Goal: Information Seeking & Learning: Learn about a topic

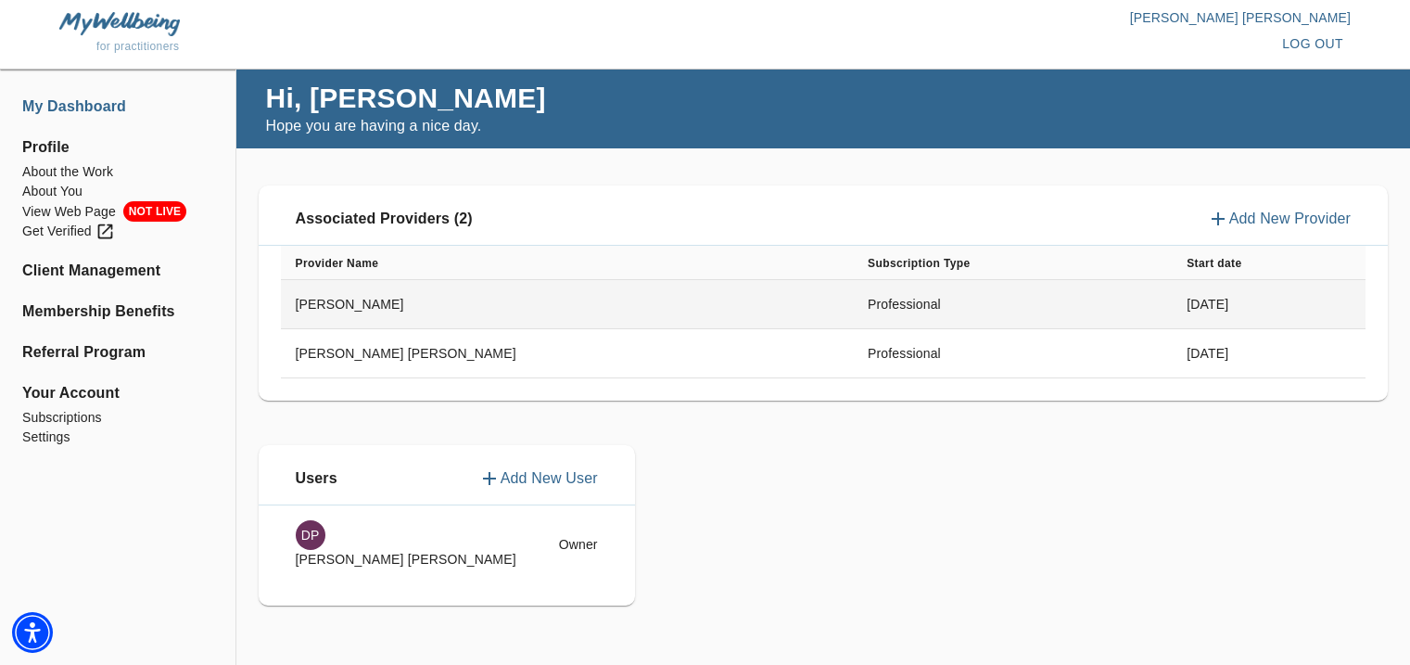
click at [367, 301] on td "[PERSON_NAME]" at bounding box center [567, 304] width 573 height 49
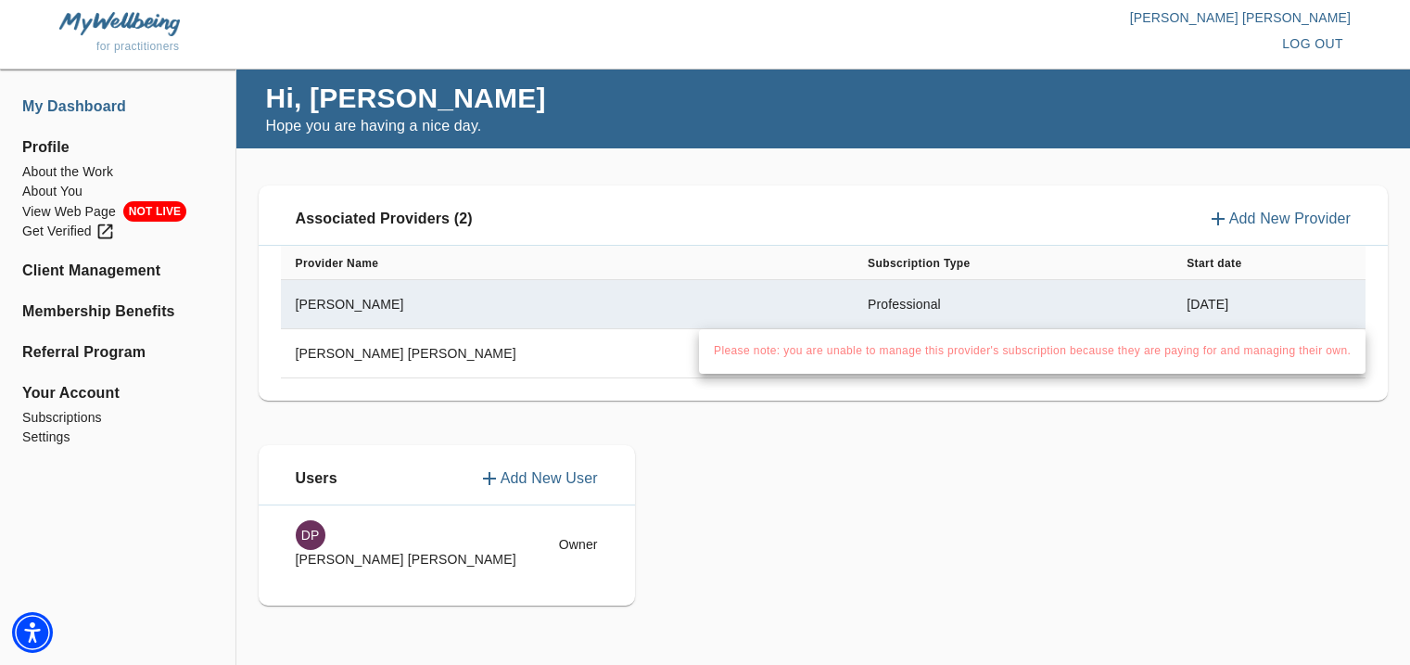
click at [811, 490] on div at bounding box center [705, 332] width 1410 height 665
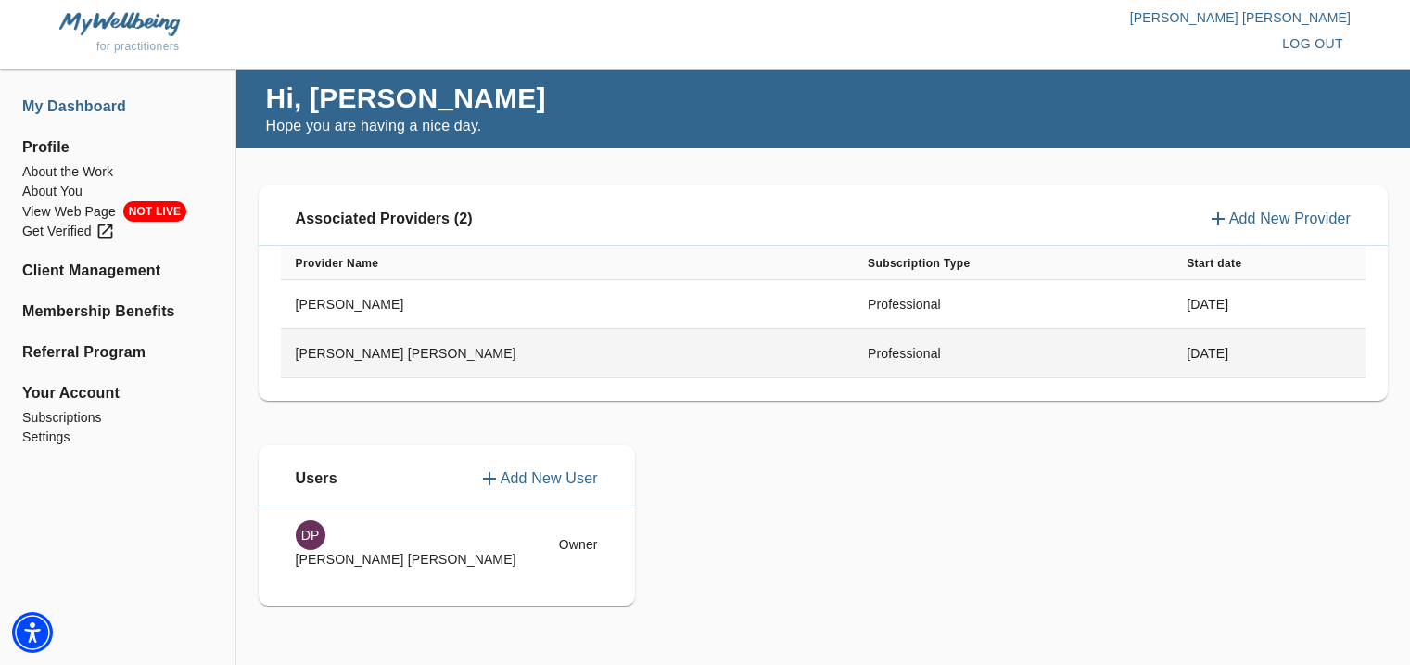
click at [357, 362] on td "[PERSON_NAME] [PERSON_NAME]" at bounding box center [567, 353] width 573 height 49
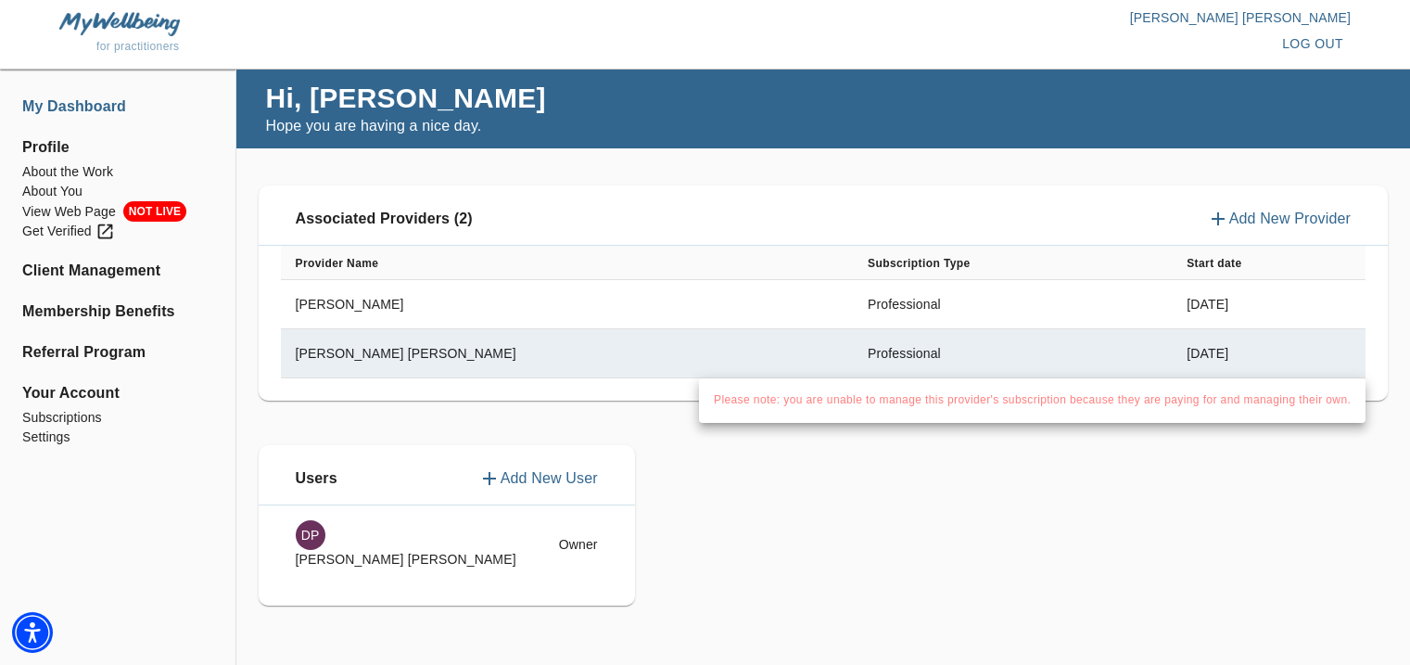
click at [165, 469] on div at bounding box center [705, 332] width 1410 height 665
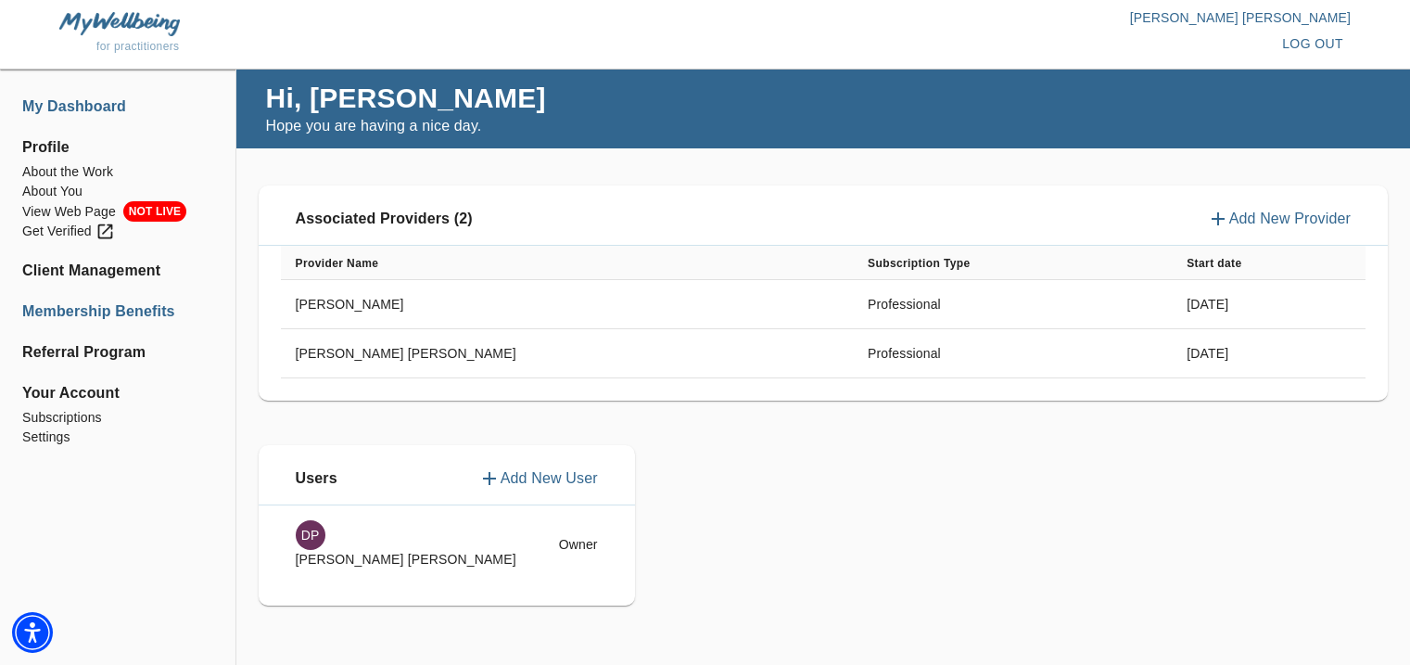
click at [135, 310] on li "Membership Benefits" at bounding box center [117, 311] width 191 height 22
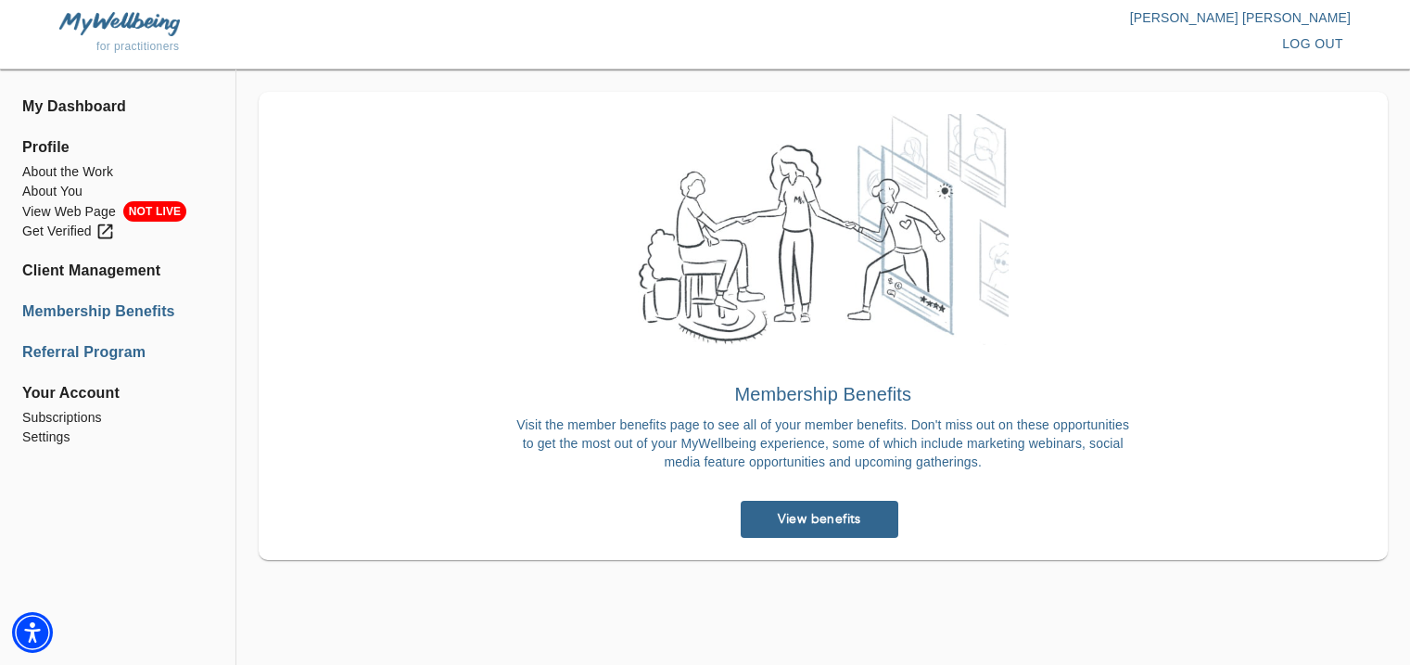
click at [123, 351] on li "Referral Program" at bounding box center [117, 352] width 191 height 22
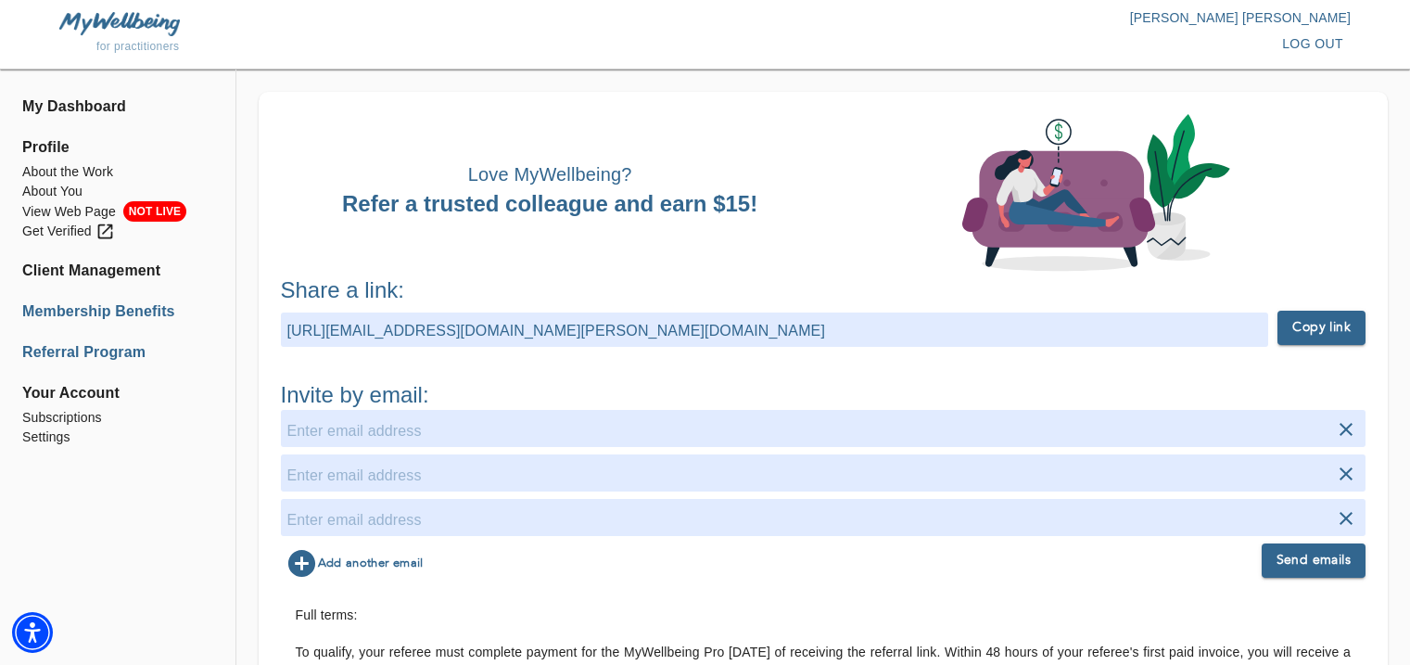
click at [141, 310] on li "Membership Benefits" at bounding box center [117, 311] width 191 height 22
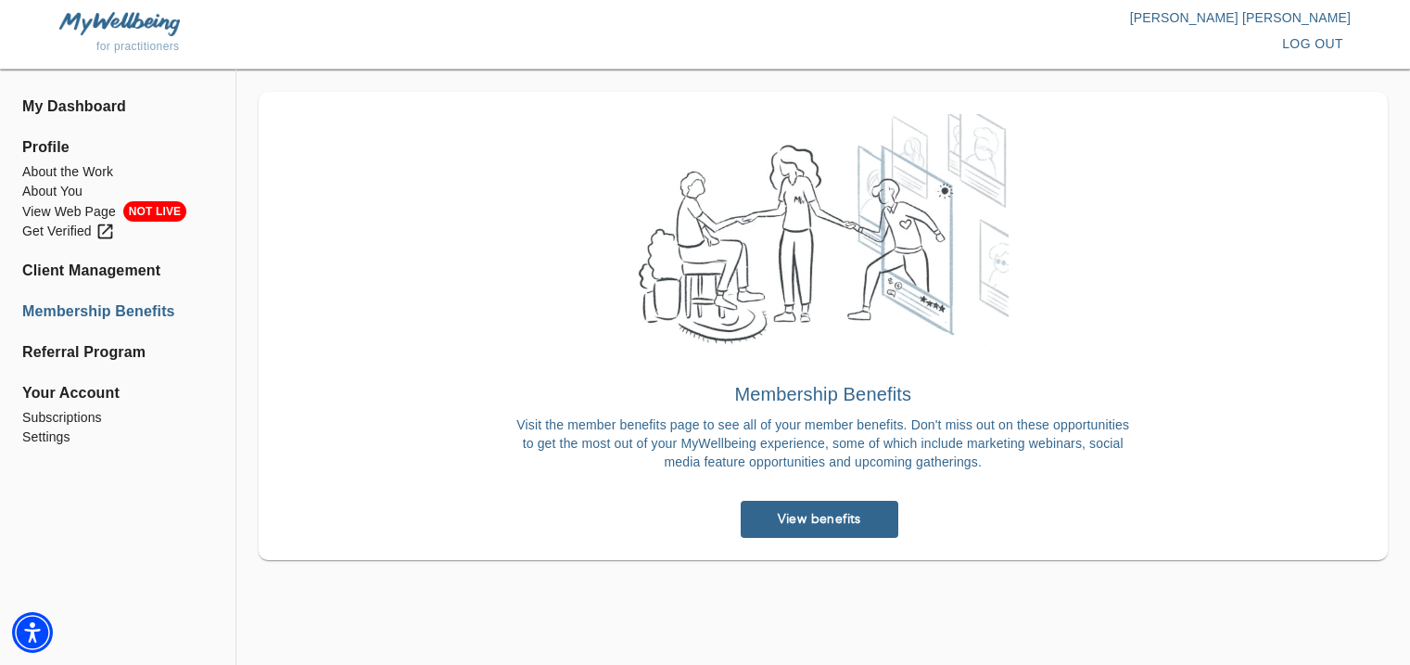
click at [869, 507] on link "View benefits" at bounding box center [820, 519] width 158 height 37
